Goal: Answer question/provide support

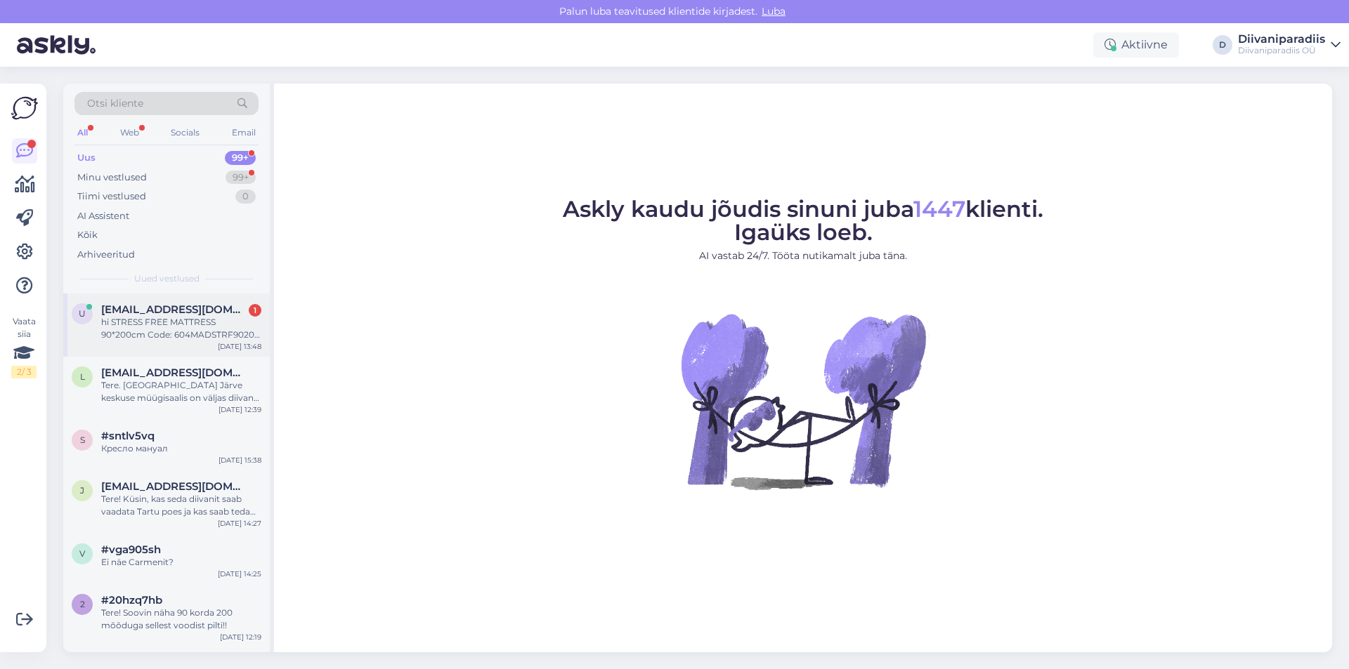
click at [192, 315] on span "[EMAIL_ADDRESS][DOMAIN_NAME]" at bounding box center [174, 309] width 146 height 13
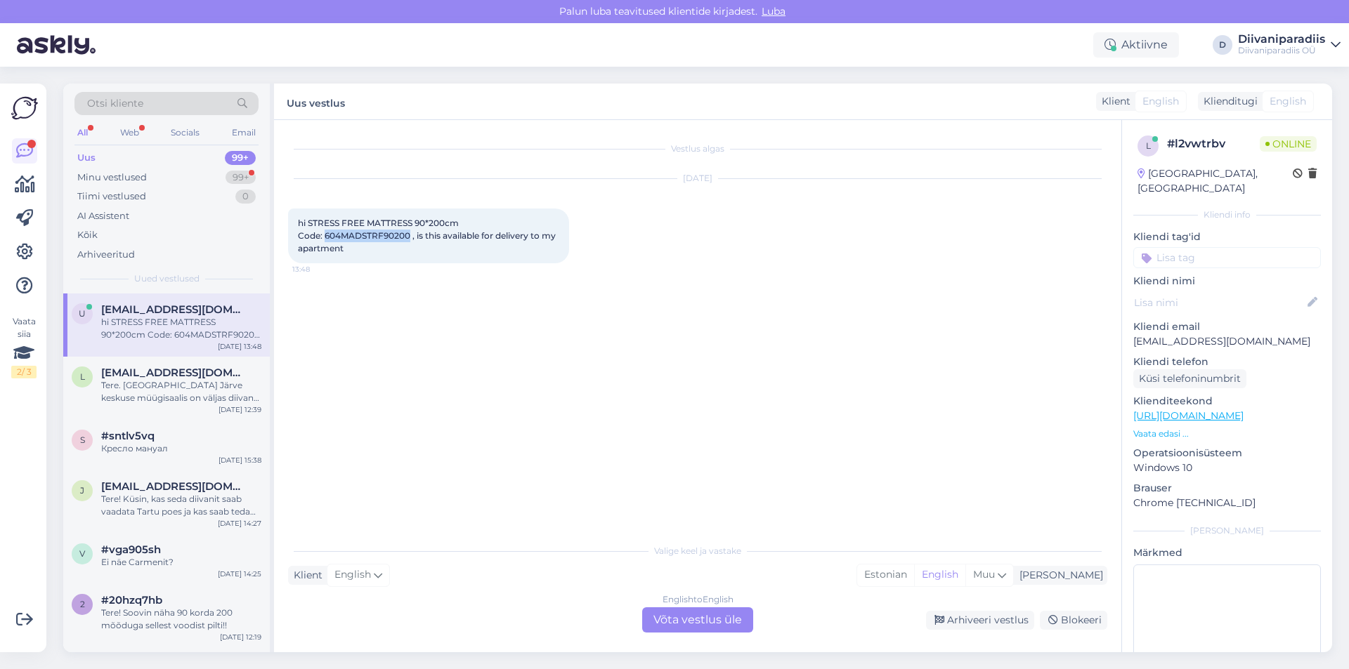
drag, startPoint x: 408, startPoint y: 237, endPoint x: 325, endPoint y: 234, distance: 82.9
click at [325, 234] on span "hi STRESS FREE MATTRESS 90*200cm Code: 604MADSTRF90200 , is this available for …" at bounding box center [428, 236] width 260 height 36
copy span "604MADSTRF90200"
click at [713, 609] on div "English to English Võta vestlus üle" at bounding box center [697, 620] width 111 height 25
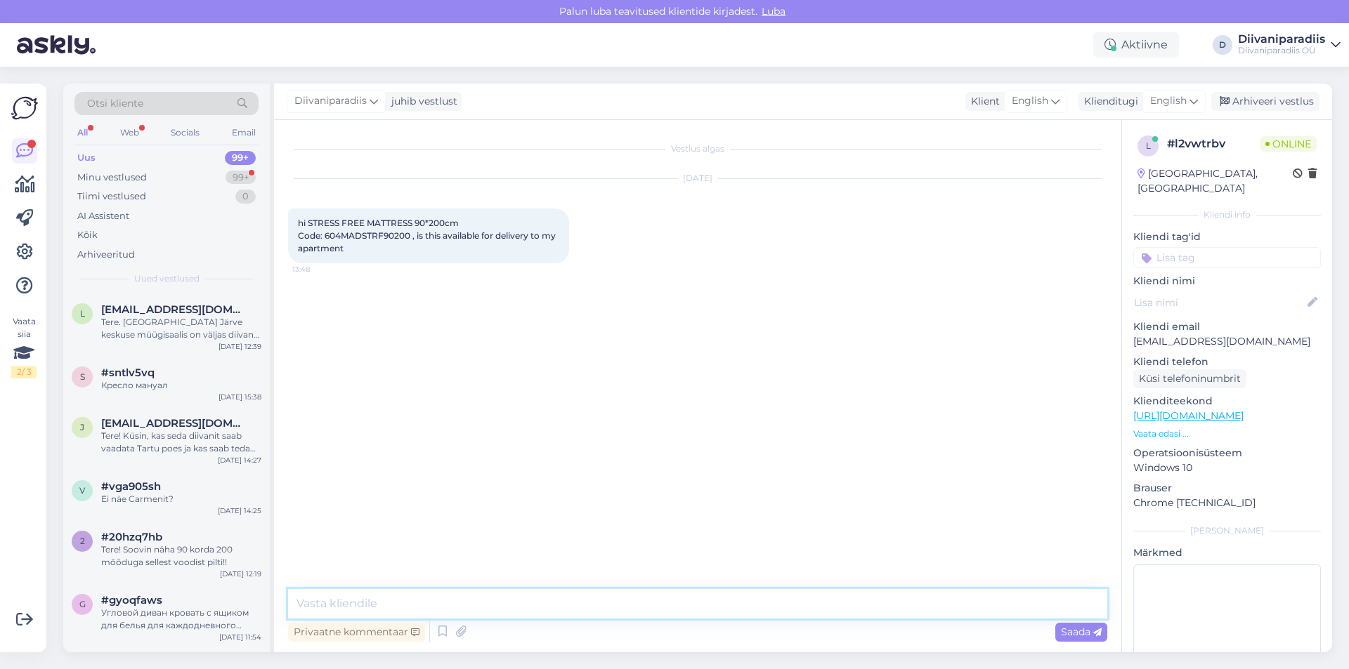
click at [713, 607] on textarea at bounding box center [697, 604] width 819 height 30
click at [696, 608] on textarea "Hi! Yes, we have the last one in [GEOGRAPHIC_DATA] [GEOGRAPHIC_DATA] keskus. Yo…" at bounding box center [697, 604] width 819 height 30
click at [697, 608] on textarea "Hi! Yes, we have the last one in [GEOGRAPHIC_DATA] [GEOGRAPHIC_DATA] keskus. Yo…" at bounding box center [697, 604] width 819 height 30
click at [909, 616] on textarea "Hi! Yes, we have the last one in [GEOGRAPHIC_DATA] [GEOGRAPHIC_DATA] keskus. Yo…" at bounding box center [697, 604] width 819 height 30
type textarea "Hi! Yes, we have the last one in [GEOGRAPHIC_DATA] [GEOGRAPHIC_DATA] keskus. Yo…"
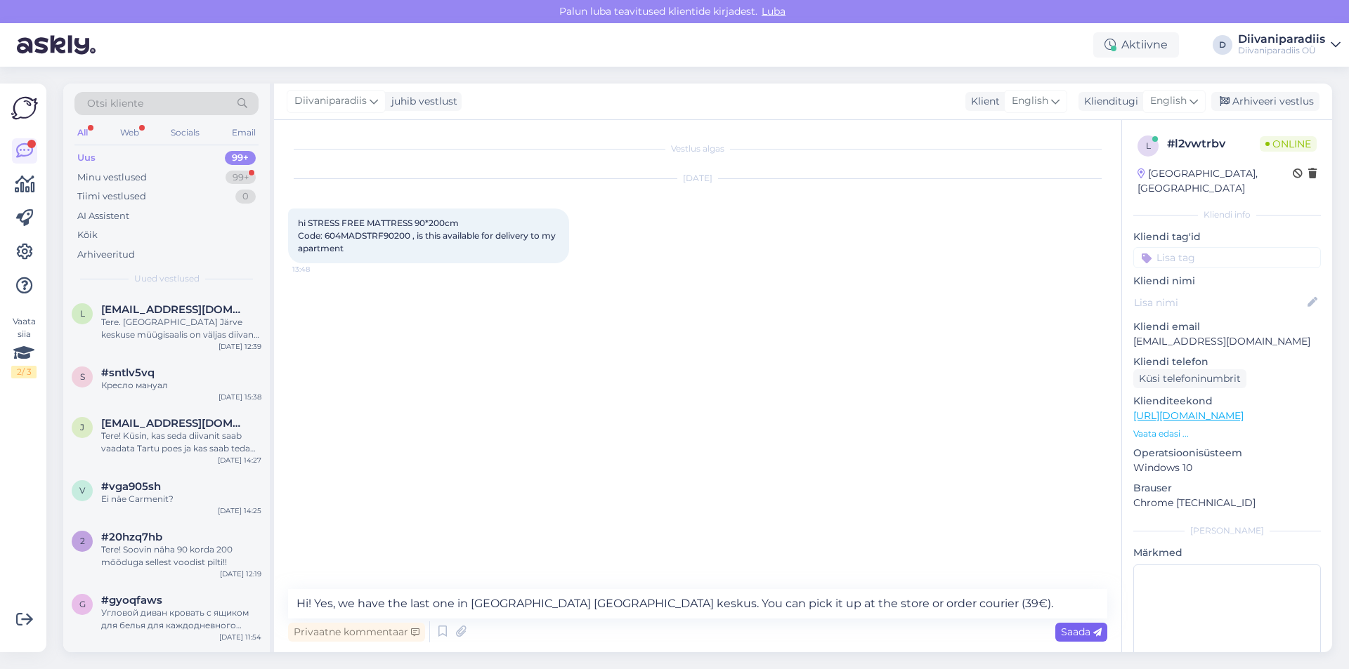
click at [1066, 635] on span "Saada" at bounding box center [1081, 632] width 41 height 13
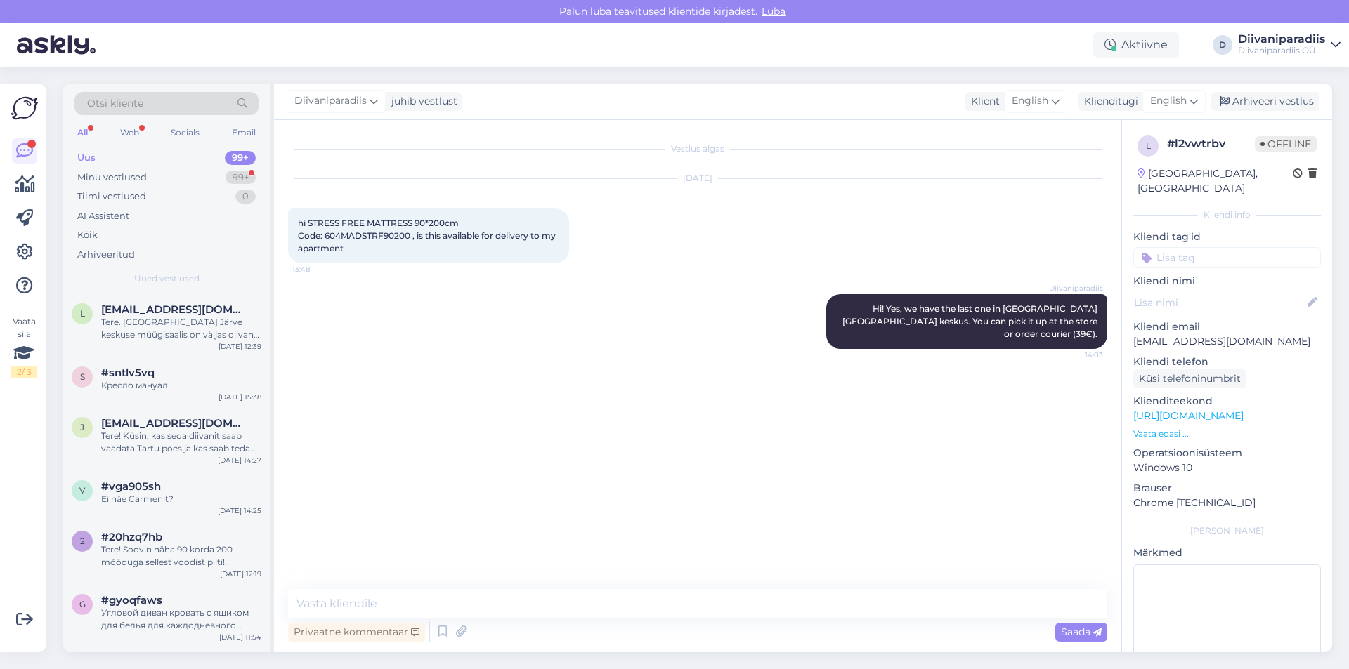
click at [818, 362] on div "Vestlus algas [DATE] hi STRESS FREE MATTRESS 90*200cm Code: 604MADSTRF90200 , i…" at bounding box center [704, 355] width 832 height 443
click at [1167, 334] on p "[EMAIL_ADDRESS][DOMAIN_NAME]" at bounding box center [1227, 341] width 188 height 15
copy p "[EMAIL_ADDRESS][DOMAIN_NAME]"
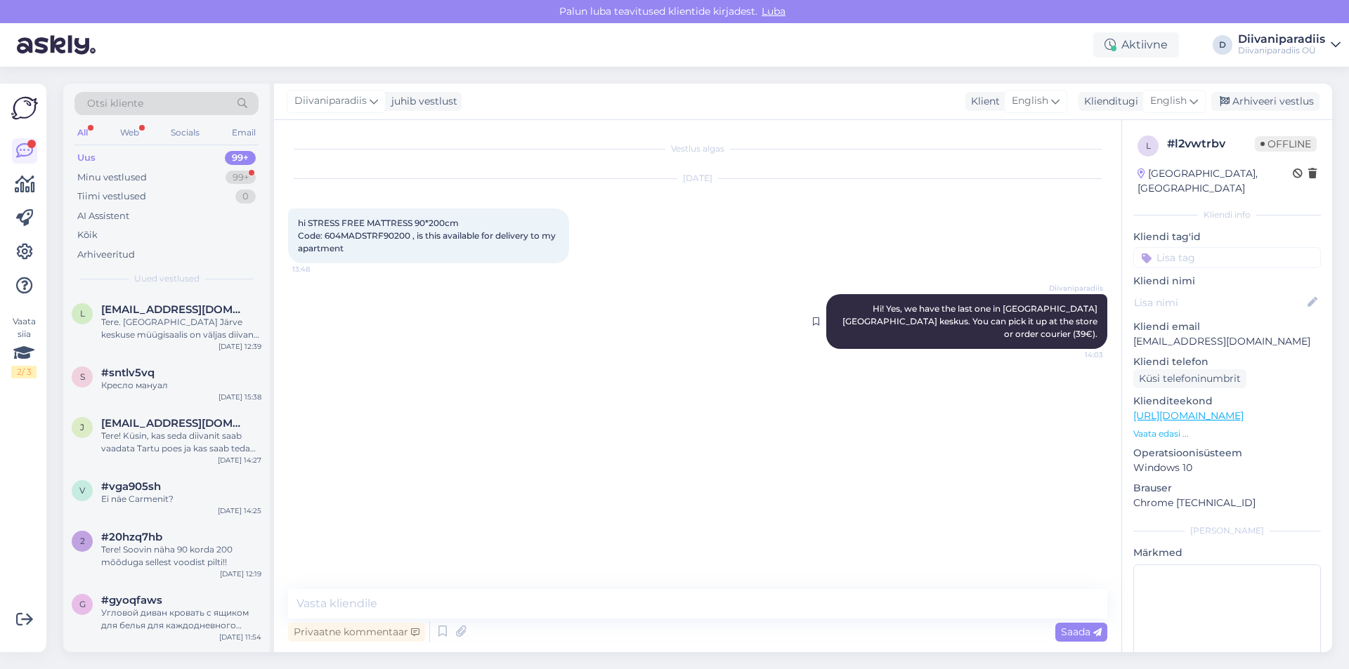
click at [959, 299] on div "Diivaniparadiis Hi! Yes, we have the last one in [GEOGRAPHIC_DATA] [GEOGRAPHIC_…" at bounding box center [966, 321] width 281 height 55
drag, startPoint x: 844, startPoint y: 308, endPoint x: 1101, endPoint y: 327, distance: 257.8
click at [1101, 327] on div "Diivaniparadiis Hi! Yes, we have the last one in [GEOGRAPHIC_DATA] [GEOGRAPHIC_…" at bounding box center [966, 321] width 281 height 55
copy span "Hi! Yes, we have the last one in [GEOGRAPHIC_DATA] [GEOGRAPHIC_DATA] keskus. Yo…"
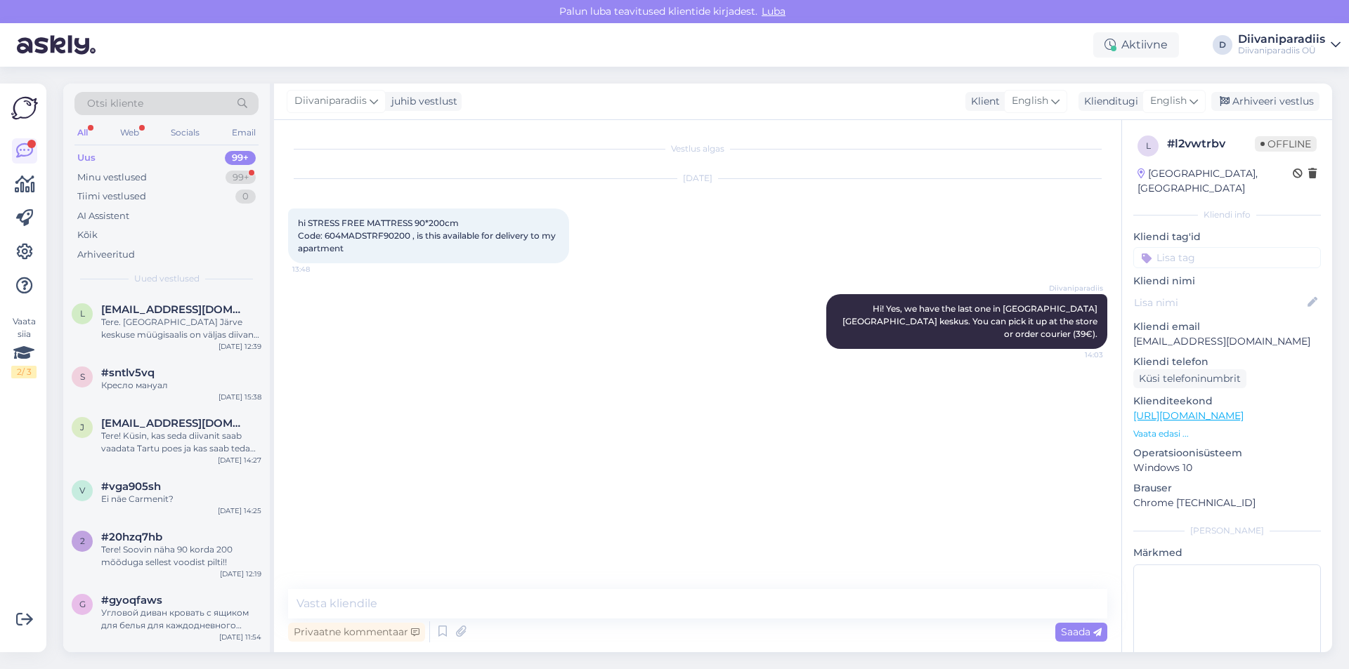
click at [1207, 334] on p "[EMAIL_ADDRESS][DOMAIN_NAME]" at bounding box center [1227, 341] width 188 height 15
copy p "[EMAIL_ADDRESS][DOMAIN_NAME]"
